Goal: Find specific page/section: Find specific page/section

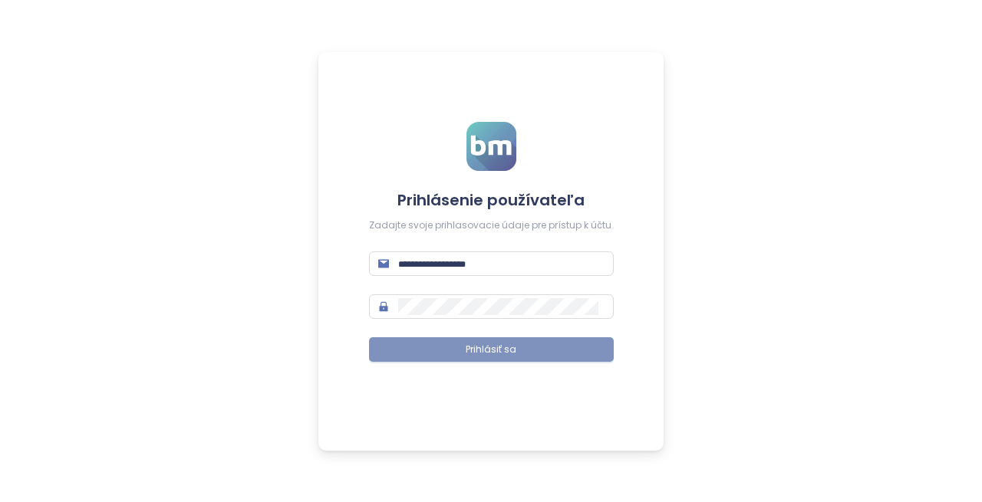
type input "**********"
click at [495, 355] on span "Prihlásiť sa" at bounding box center [491, 350] width 51 height 15
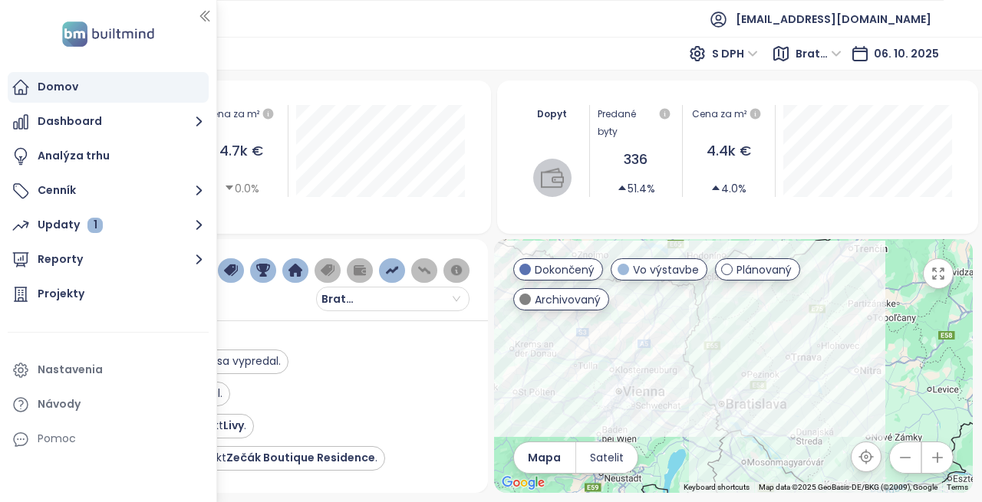
click at [207, 19] on icon "button" at bounding box center [204, 17] width 8 height 10
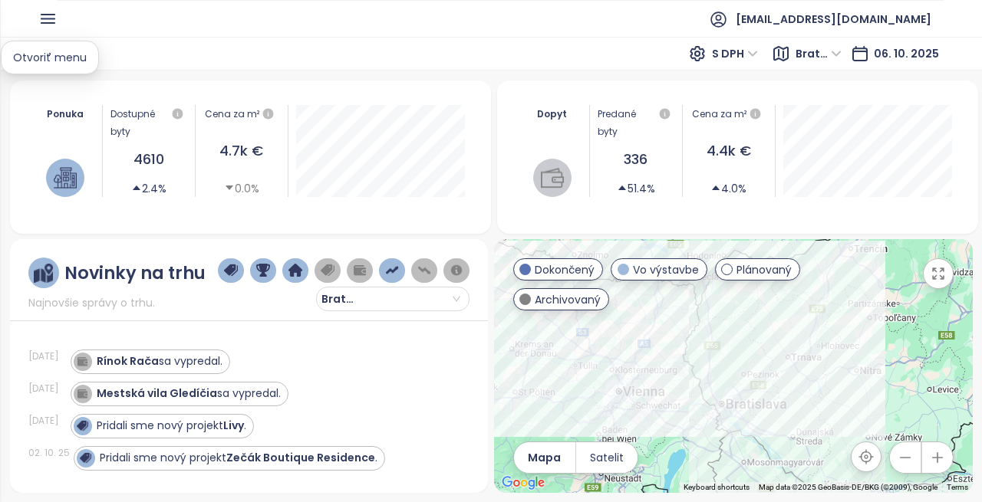
click at [50, 16] on icon "button" at bounding box center [47, 18] width 19 height 19
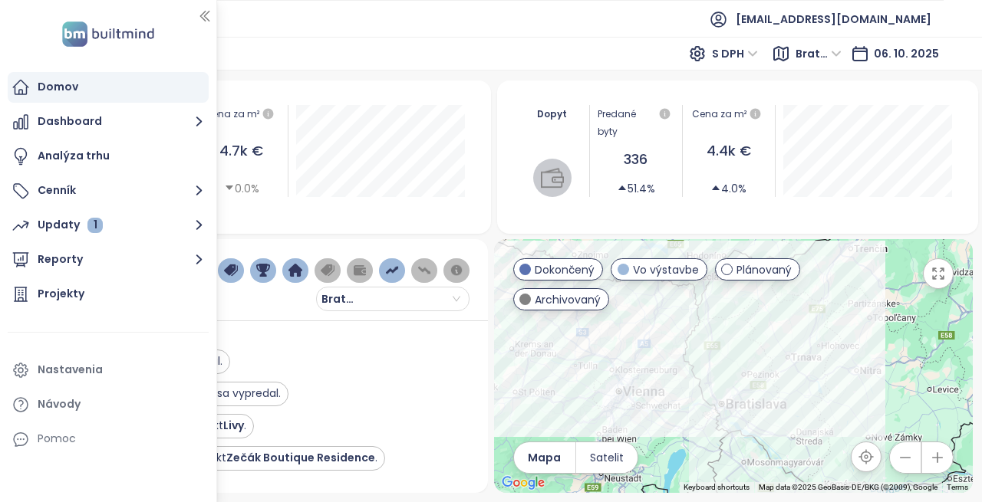
click at [307, 38] on div "Domov S DPH Bratislavský kraj [DATE]" at bounding box center [491, 54] width 982 height 34
click at [266, 24] on ul "[EMAIL_ADDRESS][DOMAIN_NAME]" at bounding box center [490, 19] width 905 height 38
click at [214, 17] on div at bounding box center [216, 251] width 8 height 502
click at [205, 17] on icon "button" at bounding box center [204, 17] width 8 height 10
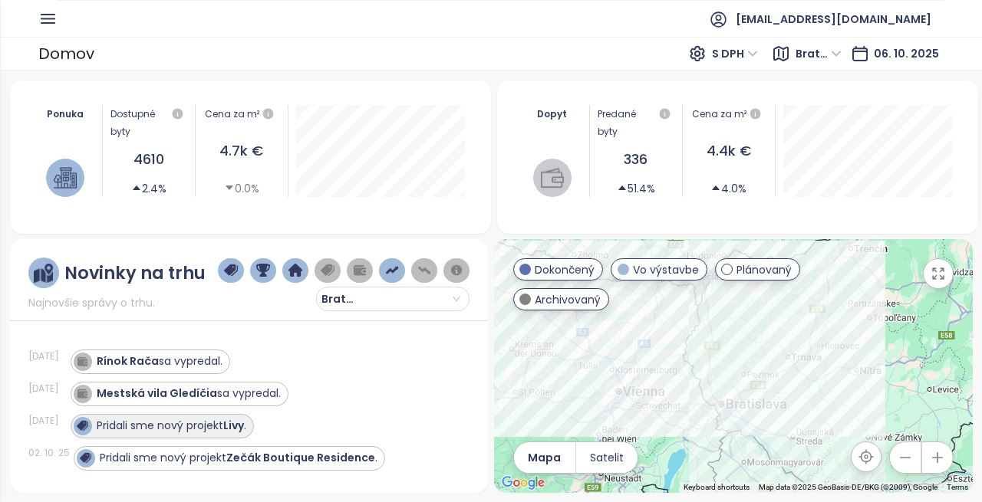
click at [235, 424] on strong "Livy" at bounding box center [233, 425] width 21 height 15
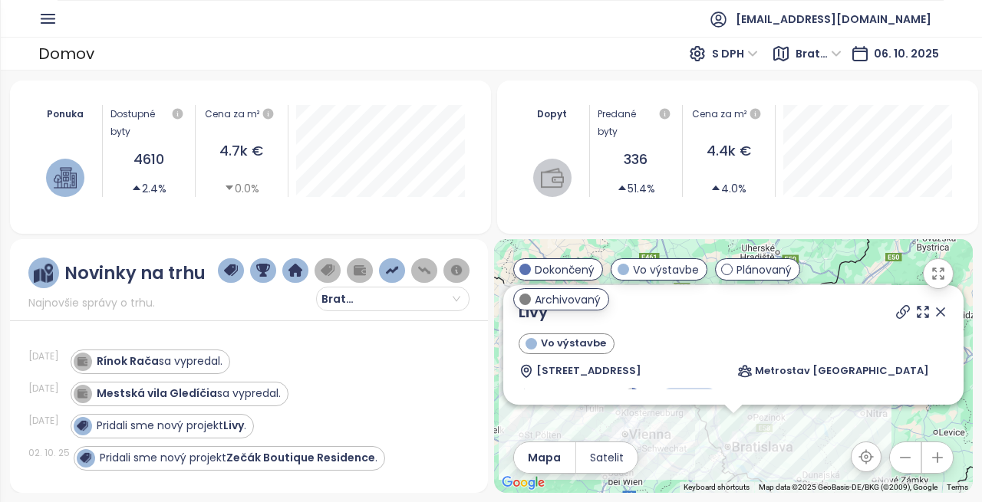
click at [956, 193] on div "[DATE] Predané jednotky: 336 Cena za m²: 4 381 €" at bounding box center [867, 151] width 185 height 92
click at [933, 265] on button "button" at bounding box center [938, 273] width 31 height 31
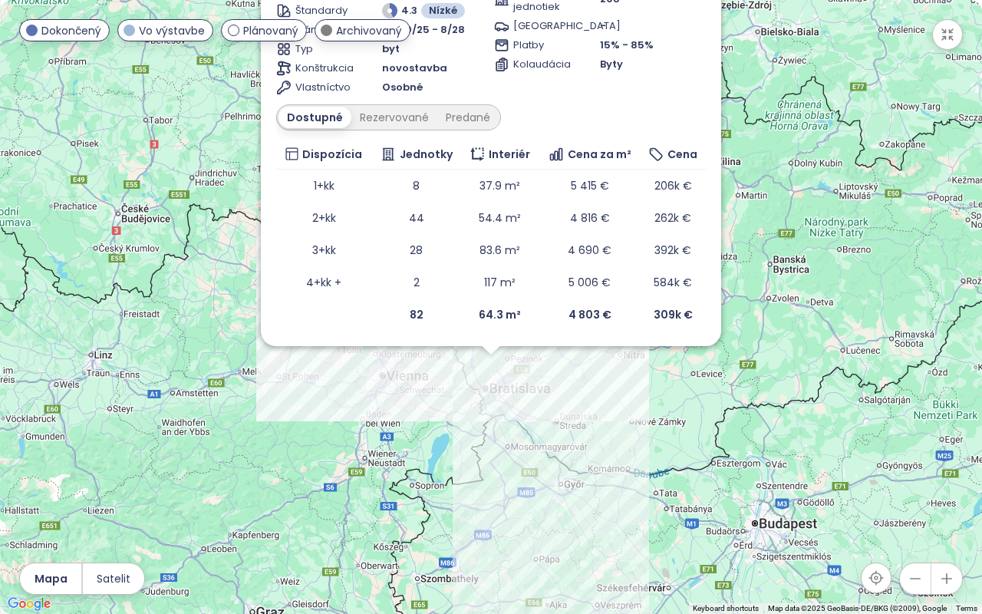
click at [690, 71] on div "Byty" at bounding box center [653, 64] width 106 height 15
click at [946, 42] on button "button" at bounding box center [947, 34] width 31 height 31
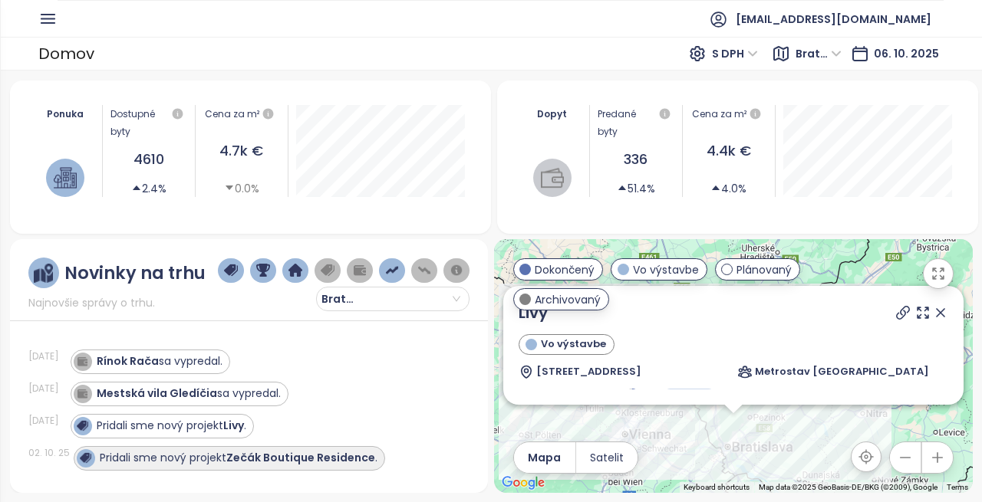
click at [267, 463] on strong "Zečák Boutique Residence" at bounding box center [300, 457] width 149 height 15
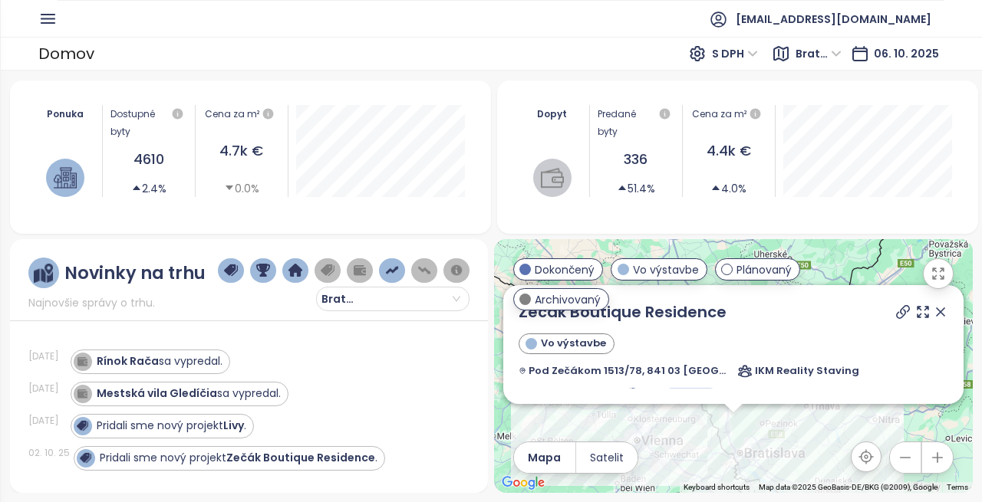
click at [32, 14] on header "[EMAIL_ADDRESS][DOMAIN_NAME]" at bounding box center [491, 18] width 982 height 37
click at [51, 23] on icon "button" at bounding box center [47, 19] width 13 height 8
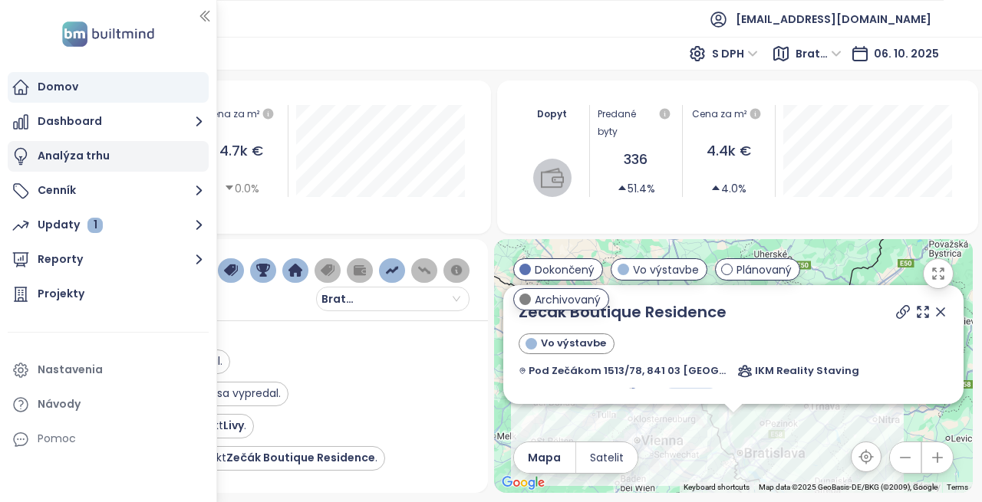
click at [76, 156] on div "Analýza trhu" at bounding box center [74, 155] width 72 height 19
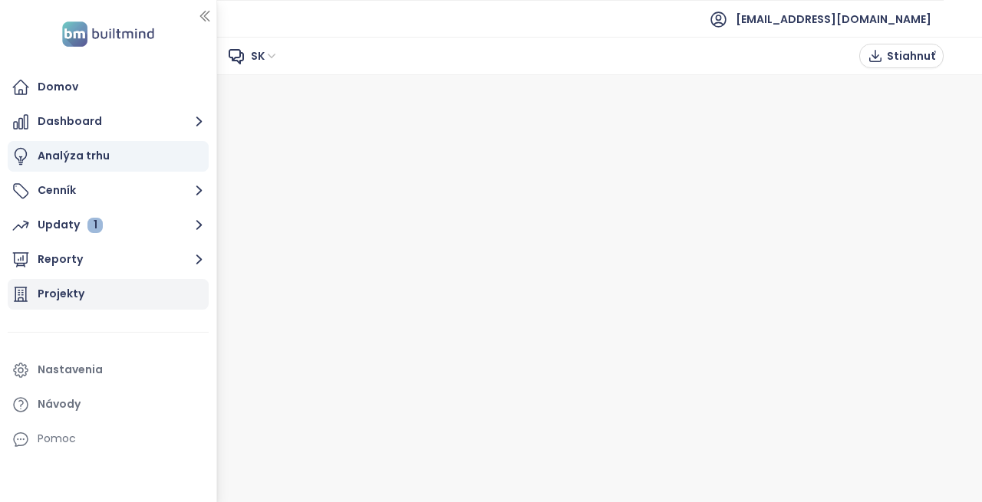
click at [53, 285] on div "Projekty" at bounding box center [61, 294] width 47 height 19
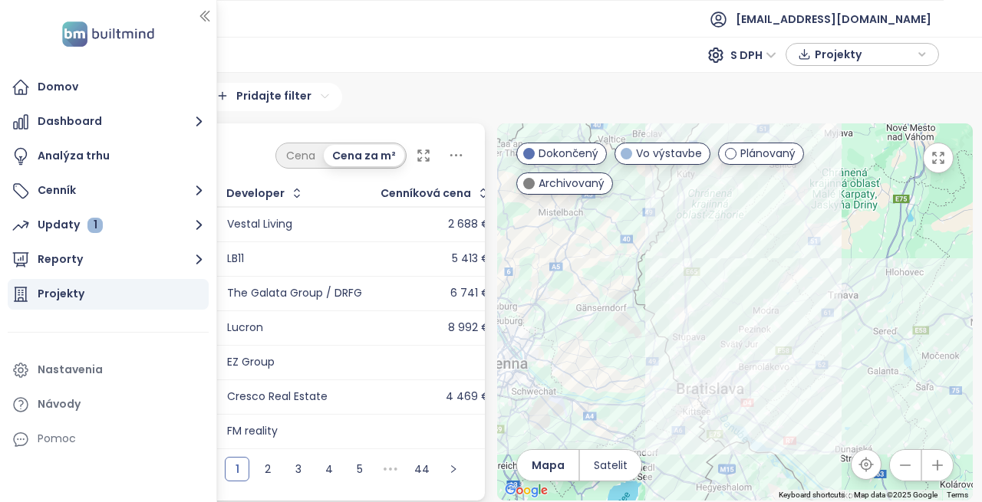
click at [209, 12] on icon "button" at bounding box center [204, 15] width 15 height 15
